Goal: Task Accomplishment & Management: Manage account settings

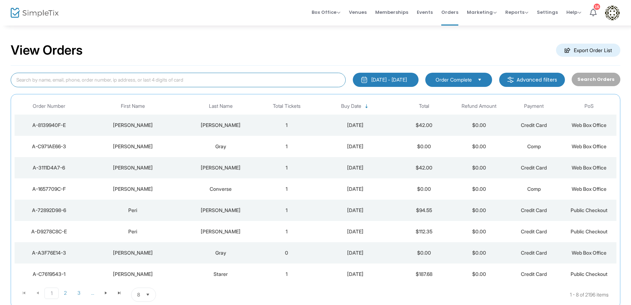
click at [154, 76] on input at bounding box center [178, 80] width 335 height 15
type input "michelle smith"
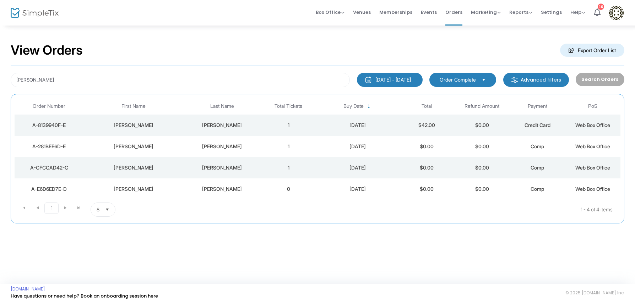
click at [228, 125] on div "[PERSON_NAME]" at bounding box center [222, 125] width 74 height 7
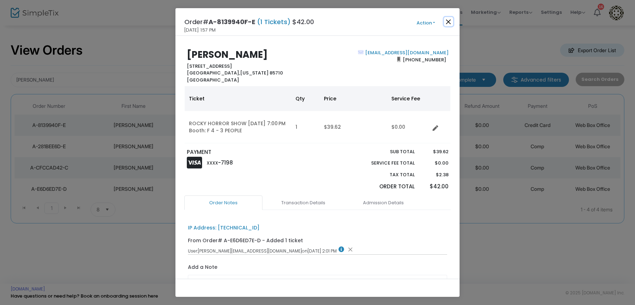
click at [446, 22] on button "Close" at bounding box center [448, 21] width 9 height 9
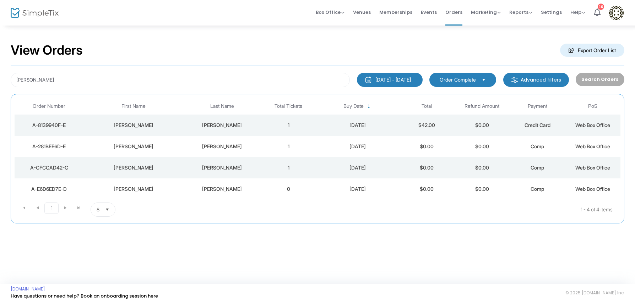
click at [238, 146] on div "[PERSON_NAME]" at bounding box center [222, 146] width 74 height 7
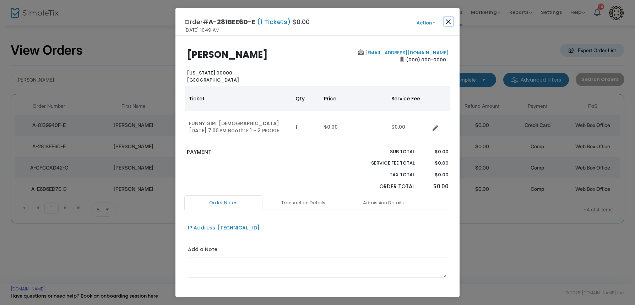
drag, startPoint x: 449, startPoint y: 21, endPoint x: 446, endPoint y: 24, distance: 4.0
click at [449, 22] on button "Close" at bounding box center [448, 21] width 9 height 9
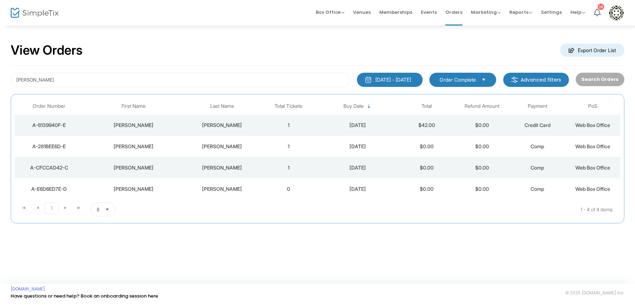
click at [400, 78] on div "[DATE] - [DATE]" at bounding box center [393, 79] width 36 height 7
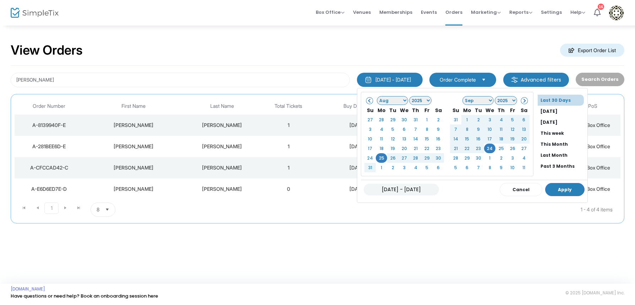
click at [225, 187] on div "[PERSON_NAME]" at bounding box center [222, 189] width 74 height 7
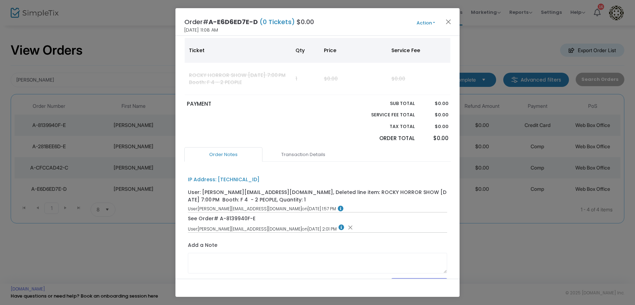
scroll to position [94, 0]
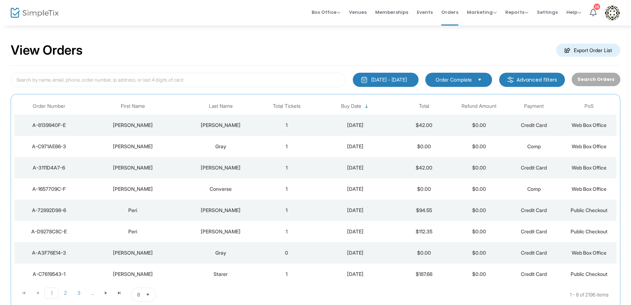
click at [222, 124] on div "[PERSON_NAME]" at bounding box center [220, 125] width 73 height 7
